Goal: Information Seeking & Learning: Learn about a topic

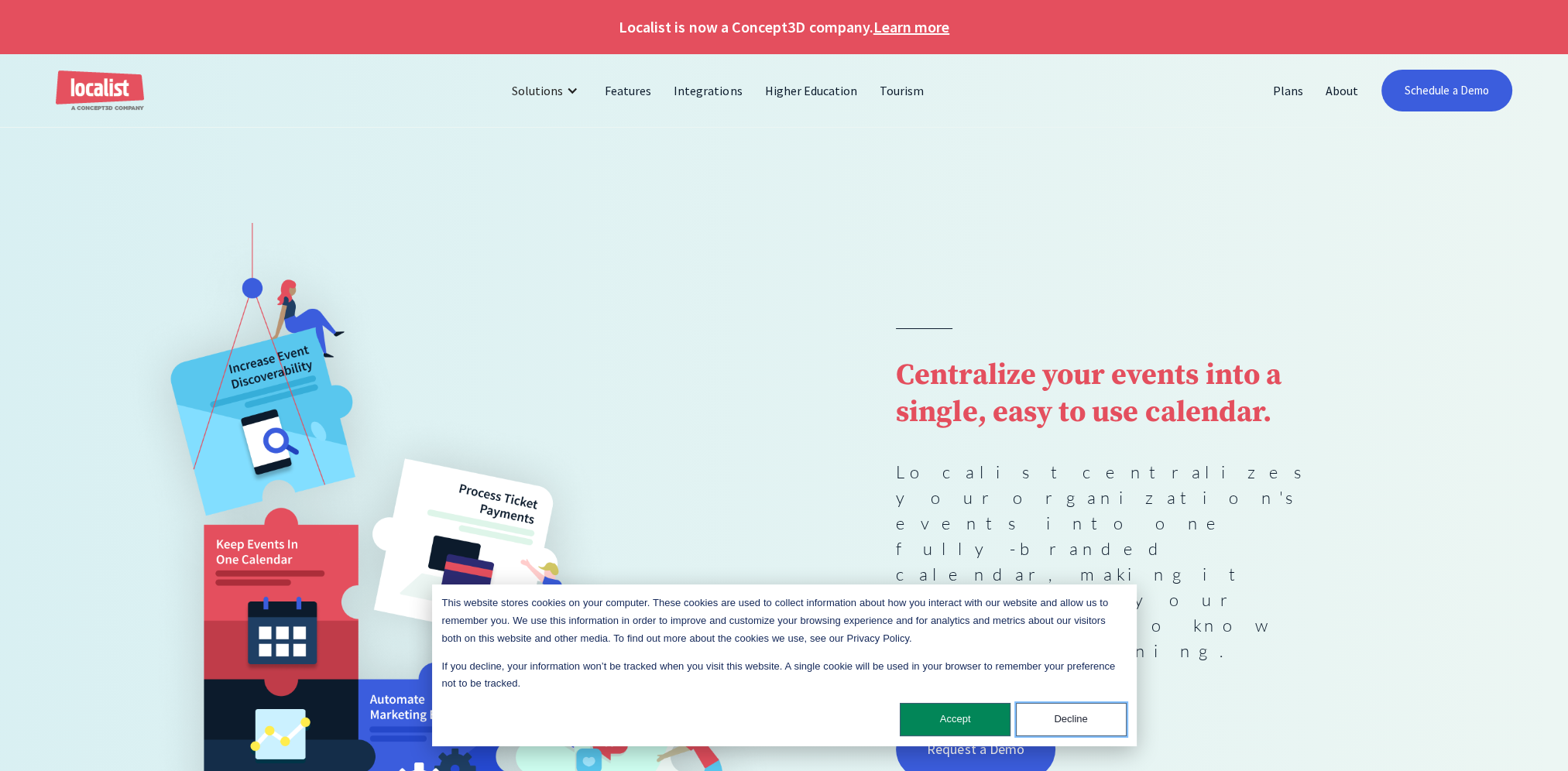
click at [1056, 719] on button "Decline" at bounding box center [1071, 720] width 111 height 34
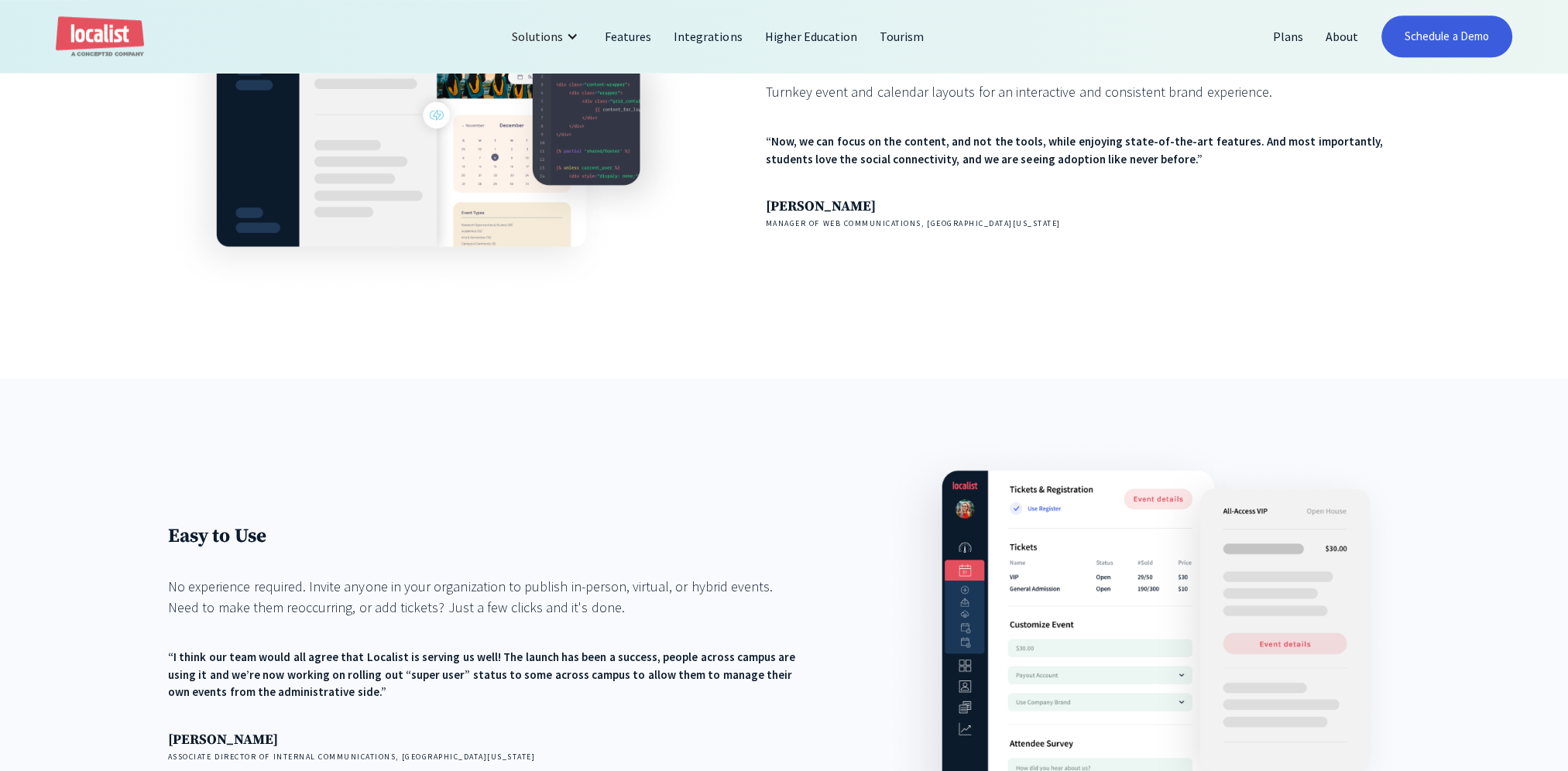
scroll to position [1858, 0]
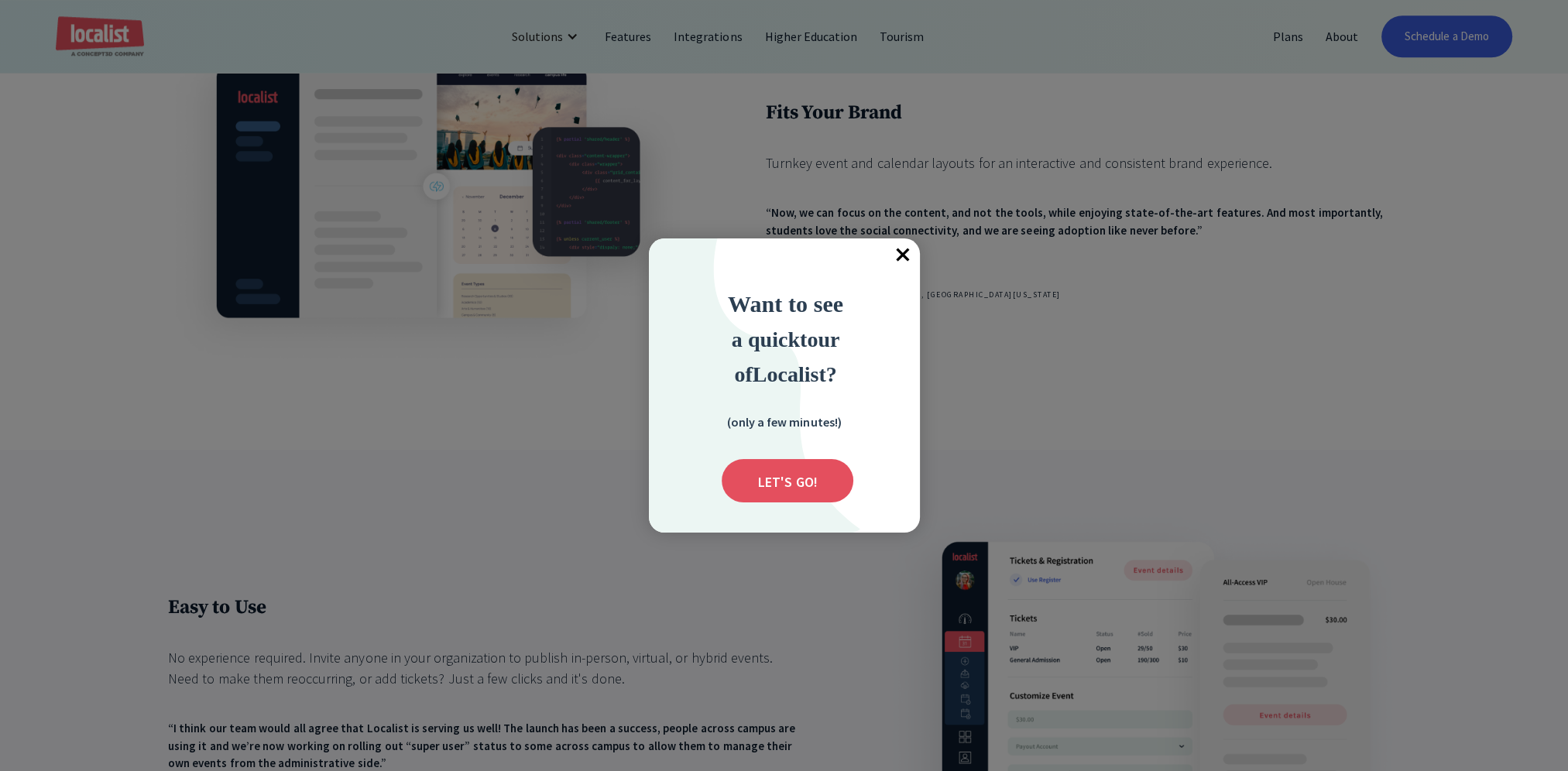
click at [896, 258] on span "×" at bounding box center [902, 254] width 34 height 34
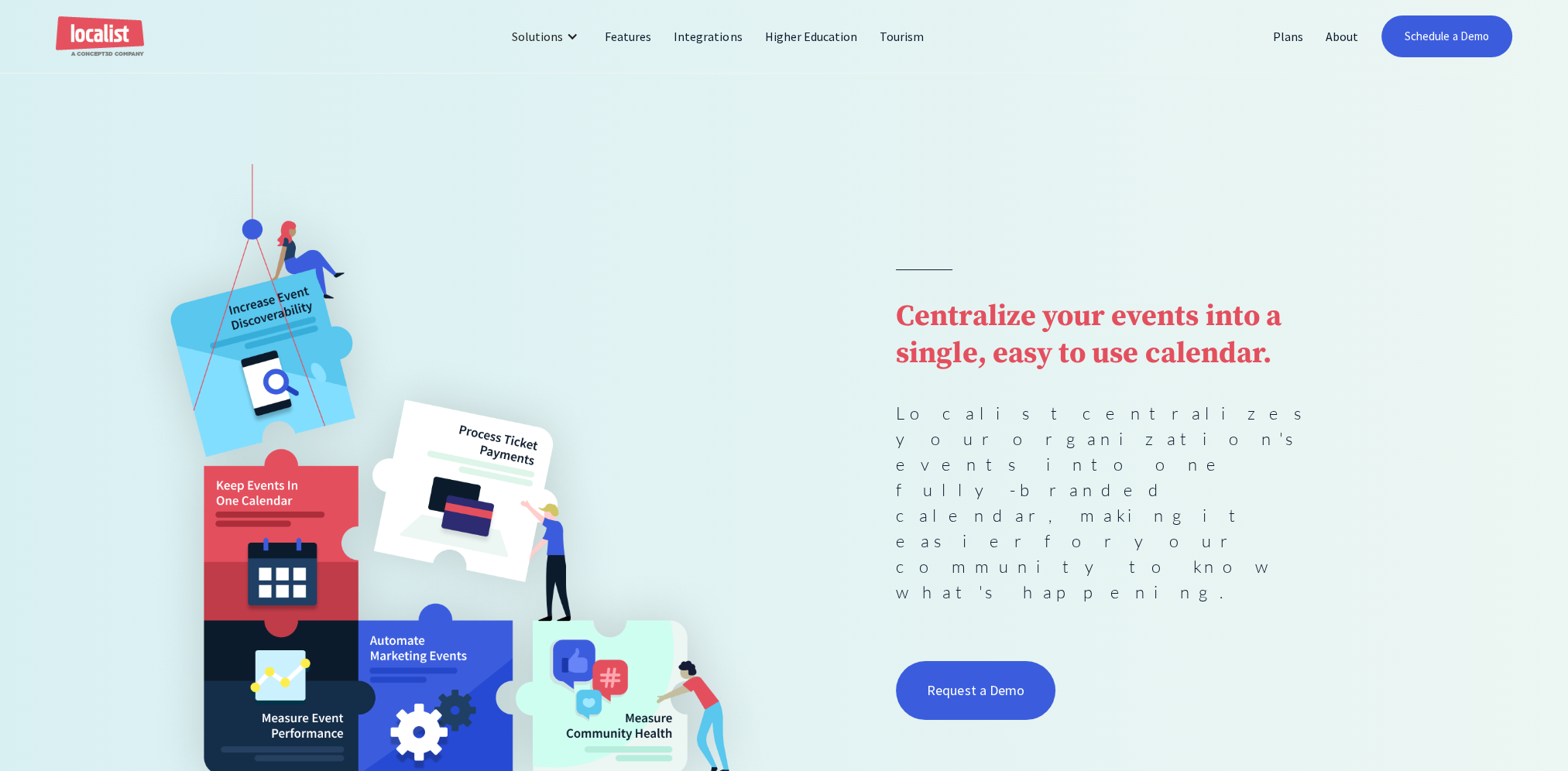
scroll to position [0, 0]
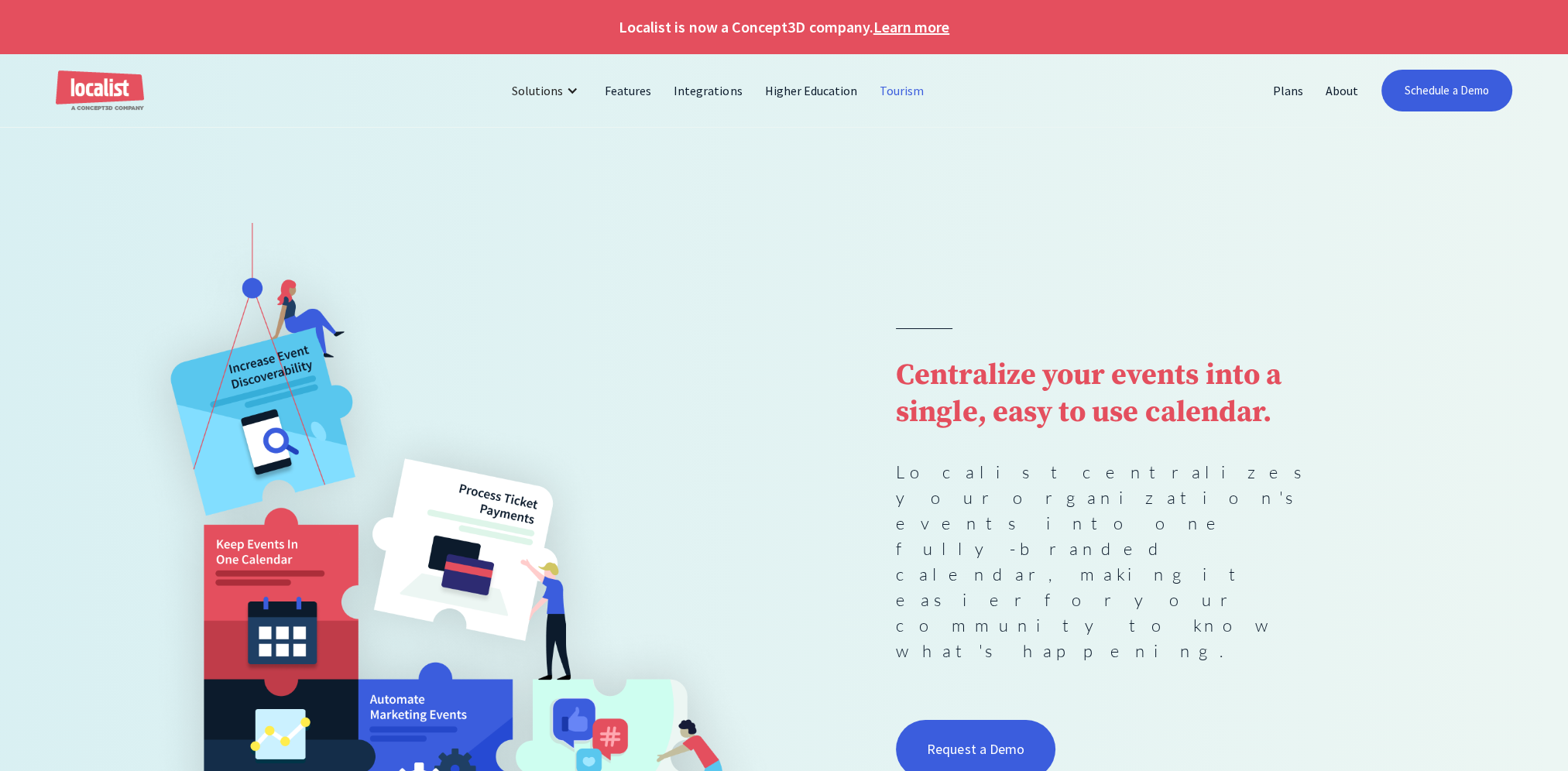
click at [881, 91] on link "Tourism" at bounding box center [902, 91] width 66 height 38
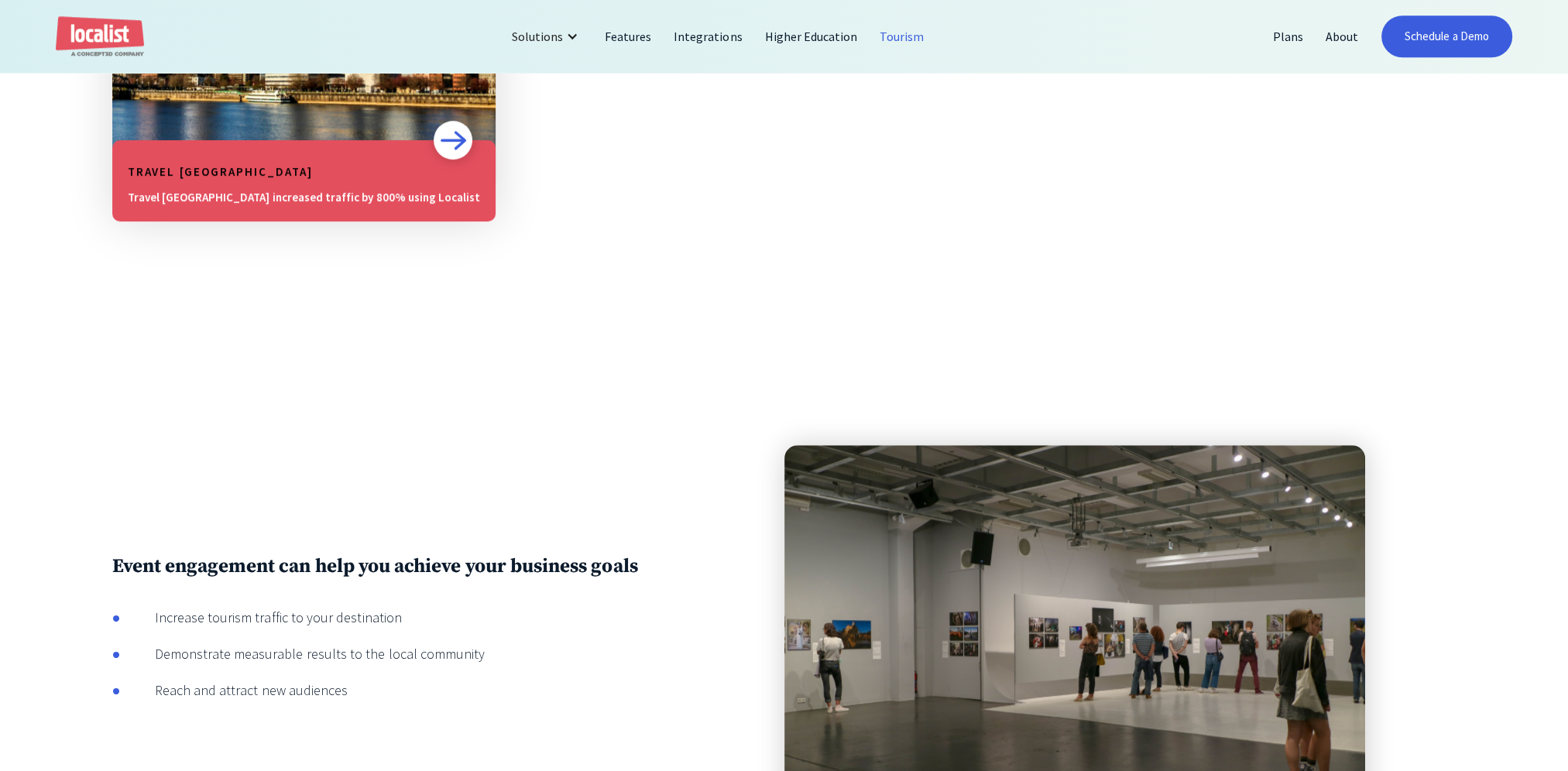
scroll to position [1239, 0]
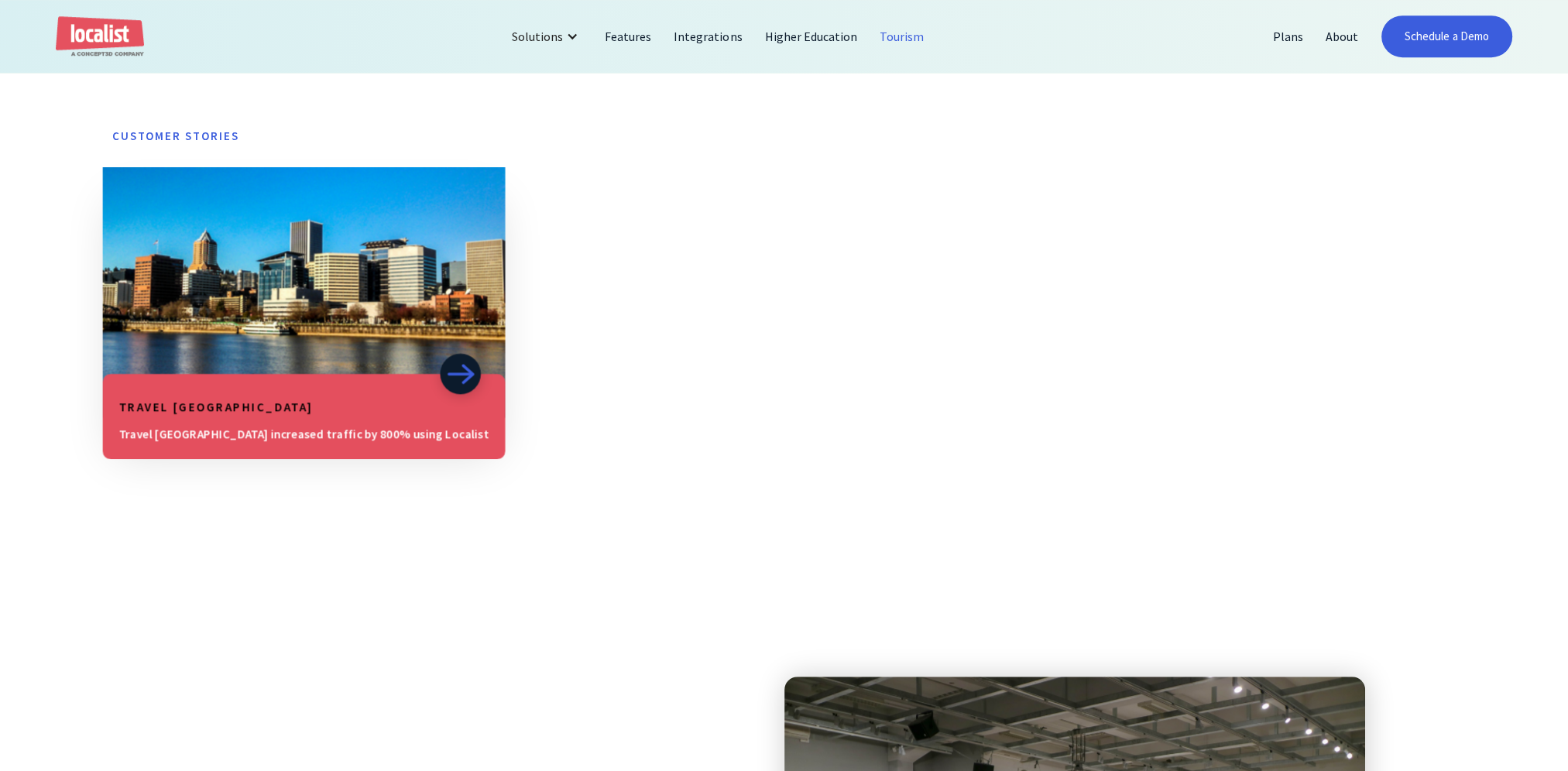
click at [239, 378] on div "Travel Portland Travel Portland increased traffic by 800% using Localist" at bounding box center [304, 416] width 404 height 85
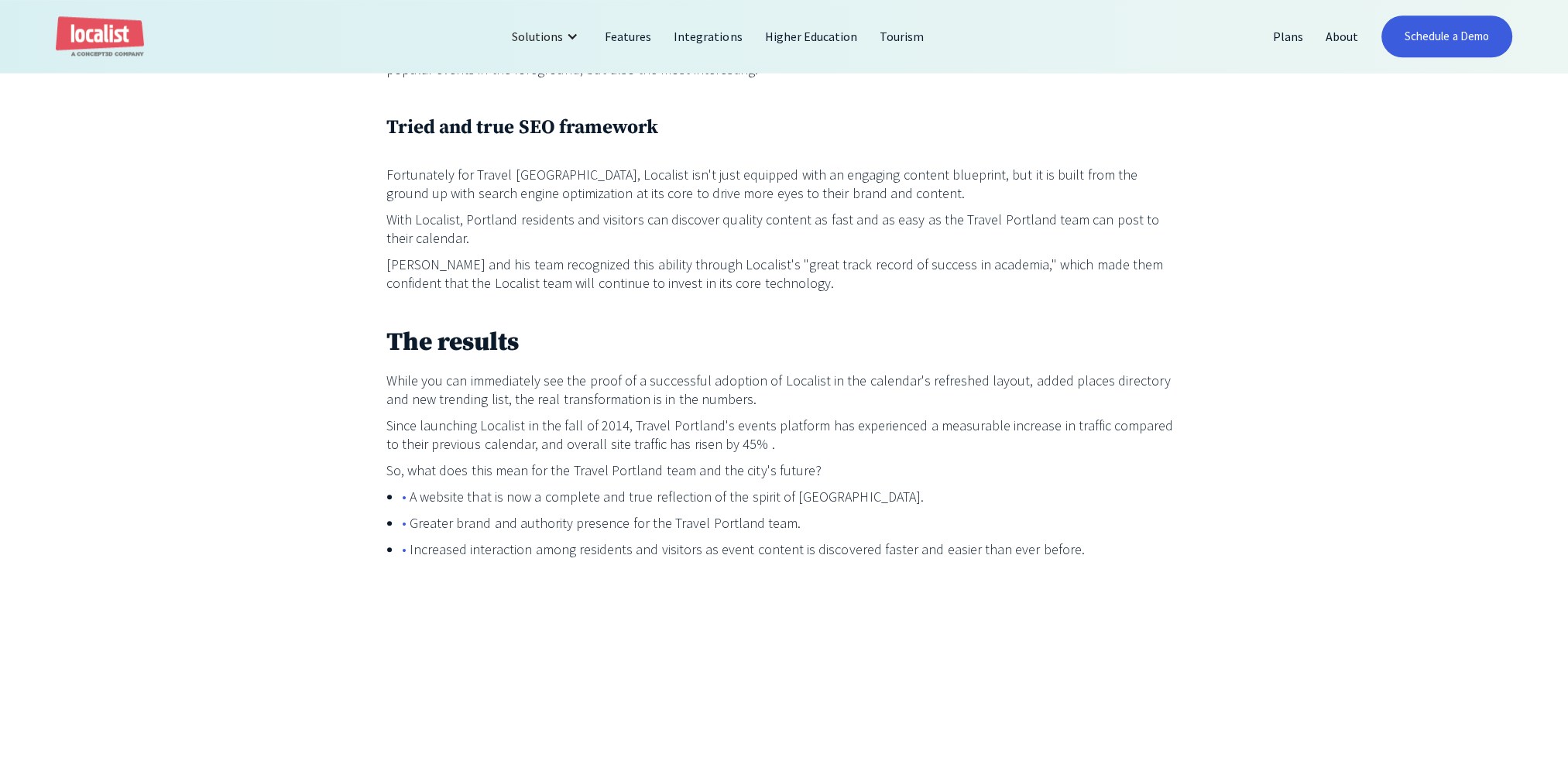
scroll to position [2556, 0]
